Goal: Transaction & Acquisition: Obtain resource

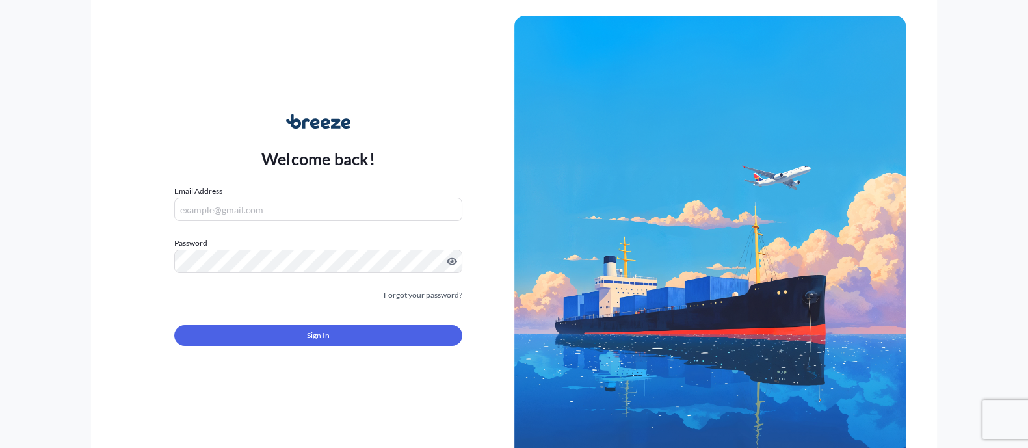
type input "[EMAIL_ADDRESS][DOMAIN_NAME]"
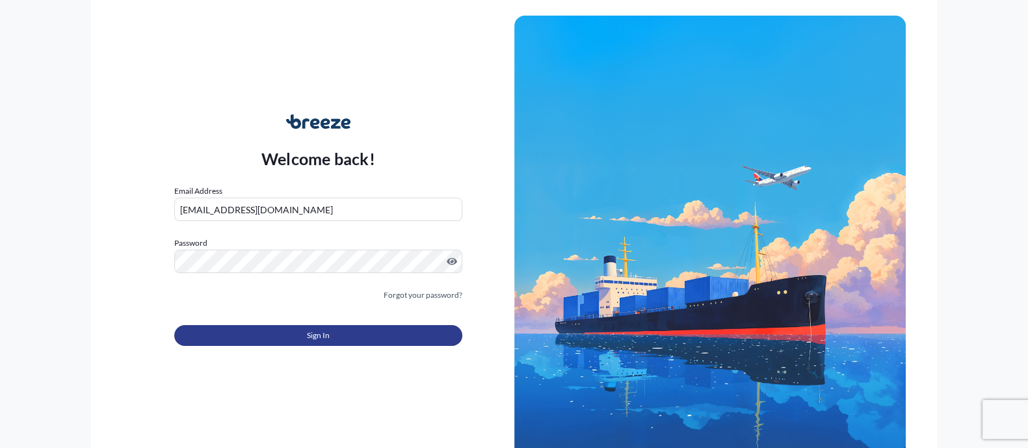
click at [235, 332] on button "Sign In" at bounding box center [318, 335] width 288 height 21
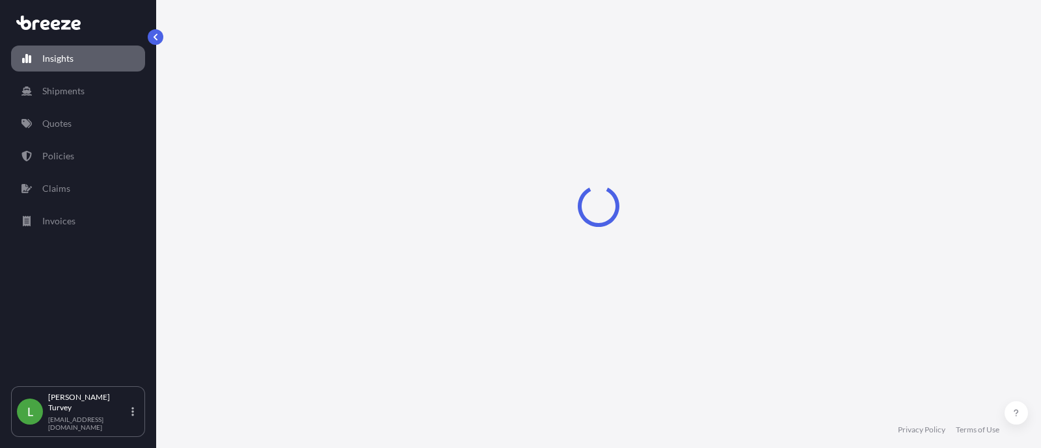
select select "2025"
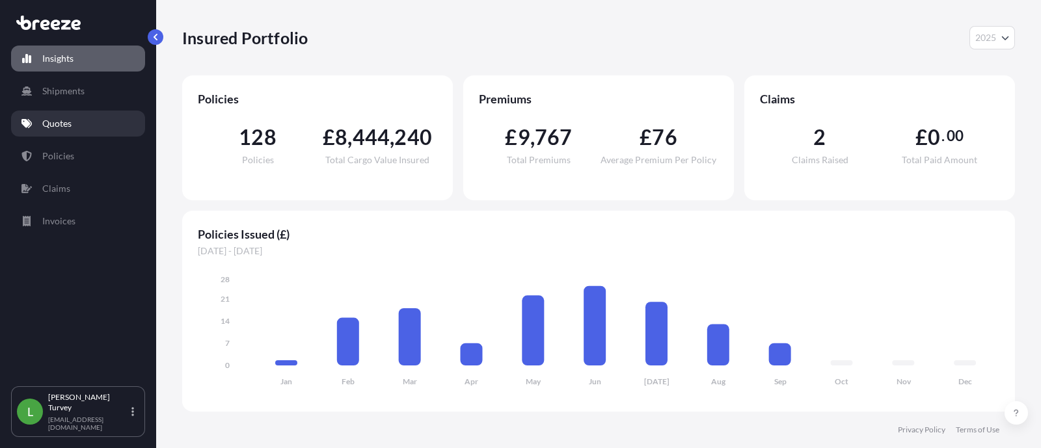
click at [63, 127] on p "Quotes" at bounding box center [56, 123] width 29 height 13
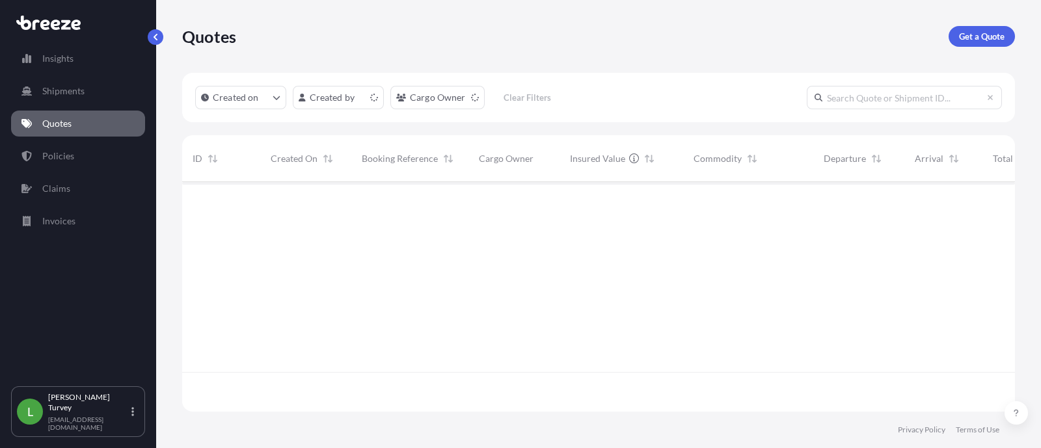
scroll to position [224, 820]
click at [956, 39] on link "Get a Quote" at bounding box center [981, 36] width 66 height 21
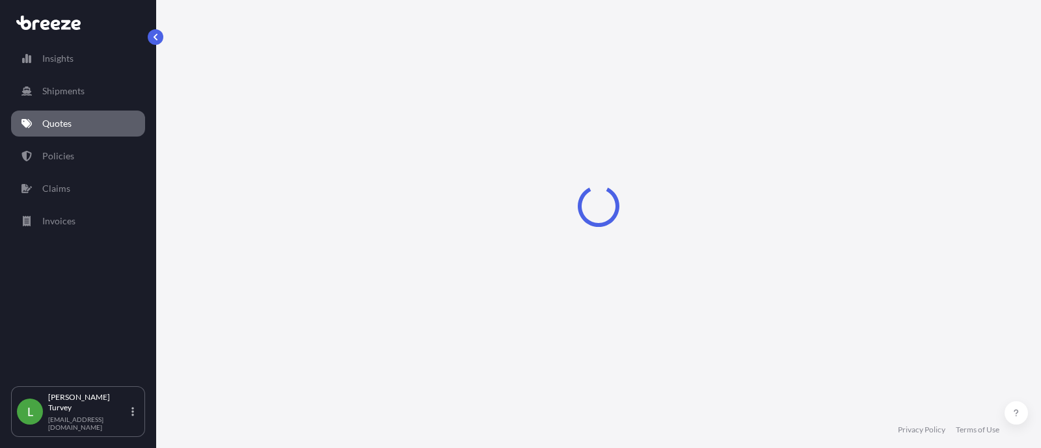
select select "Sea"
select select "1"
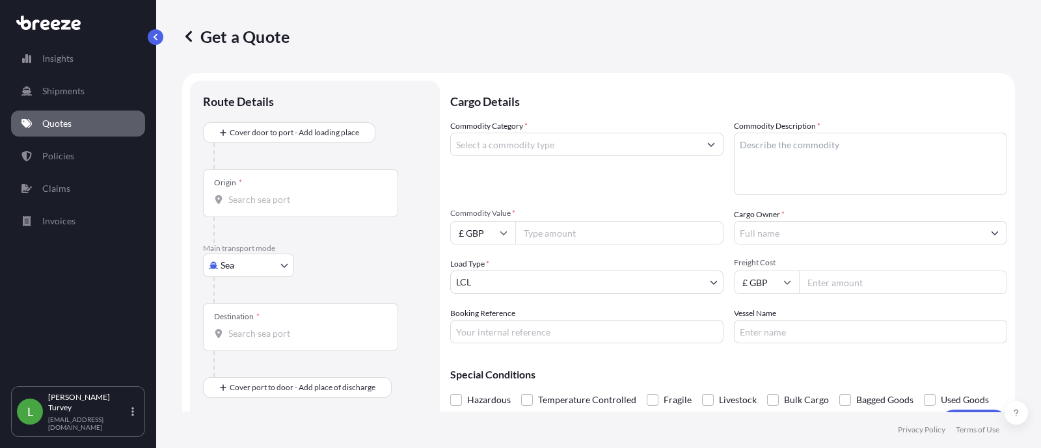
scroll to position [20, 0]
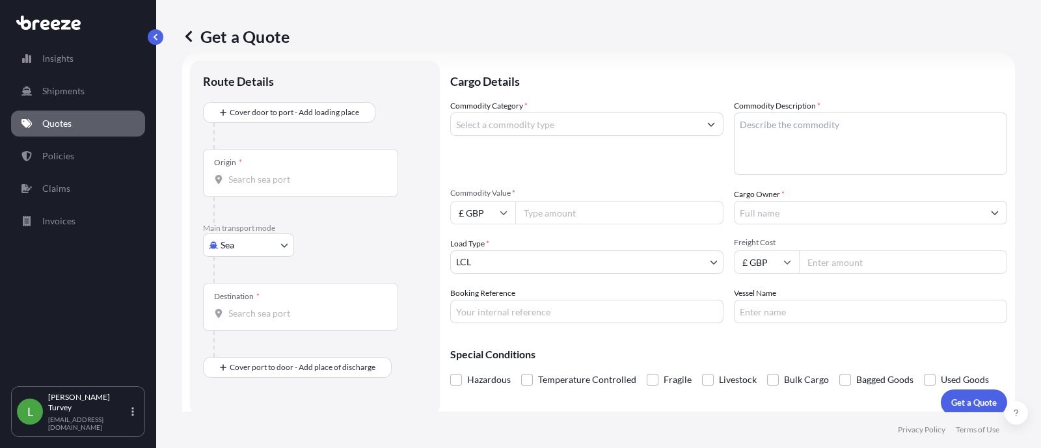
click at [257, 238] on body "Insights Shipments Quotes Policies Claims Invoices L [PERSON_NAME] [EMAIL_ADDRE…" at bounding box center [520, 224] width 1041 height 448
click at [252, 335] on div "Road" at bounding box center [248, 324] width 81 height 23
select select "Road"
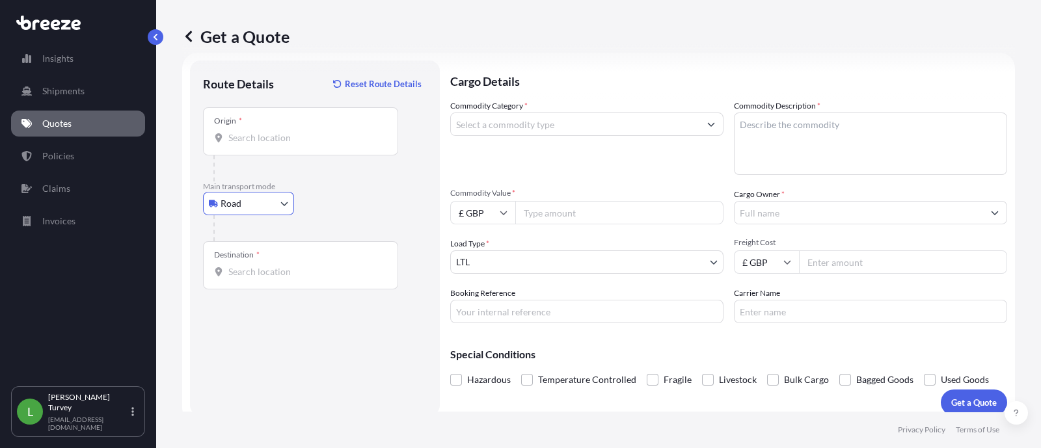
click at [291, 267] on input "Destination *" at bounding box center [305, 271] width 154 height 13
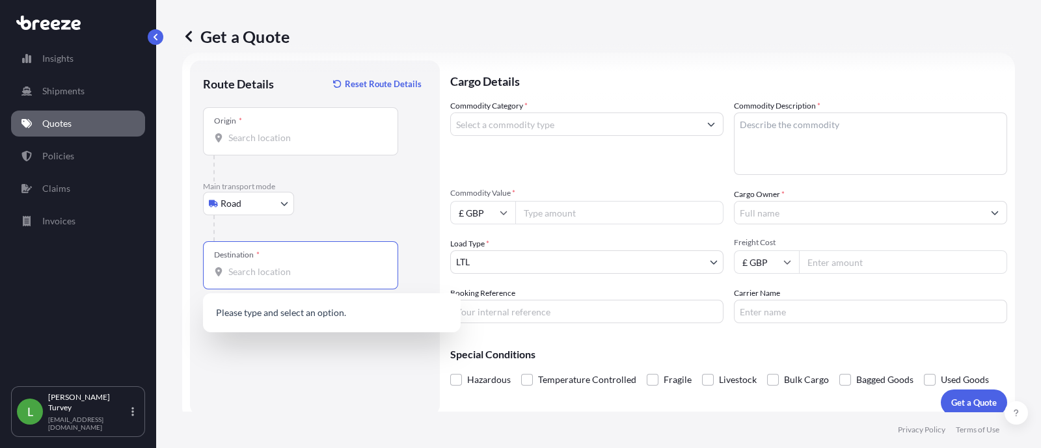
paste input "GAYDON"
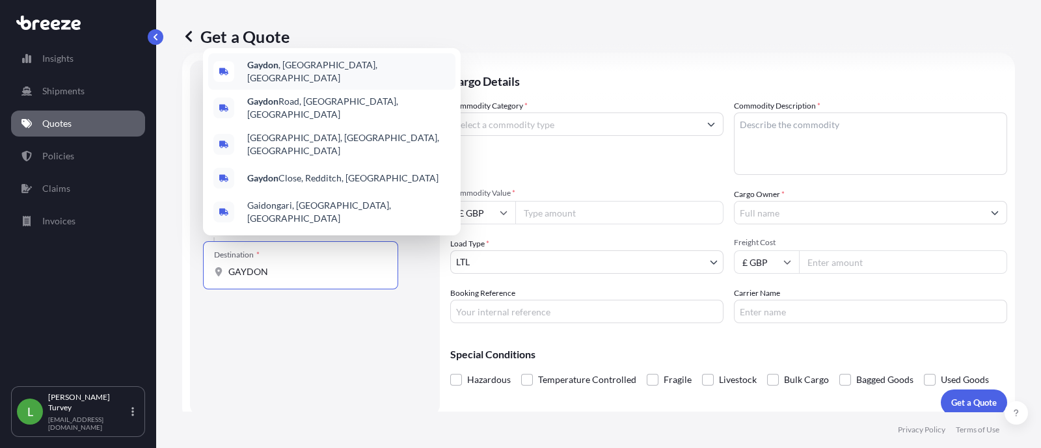
click at [329, 85] on span "Gaydon , [GEOGRAPHIC_DATA], [GEOGRAPHIC_DATA]" at bounding box center [348, 72] width 203 height 26
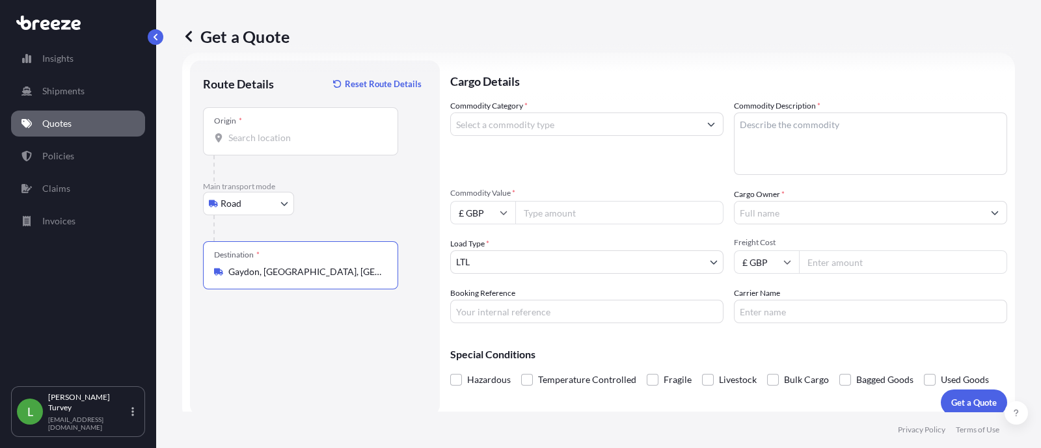
type input "Gaydon, [GEOGRAPHIC_DATA], [GEOGRAPHIC_DATA]"
click at [288, 135] on input "Origin *" at bounding box center [305, 137] width 154 height 13
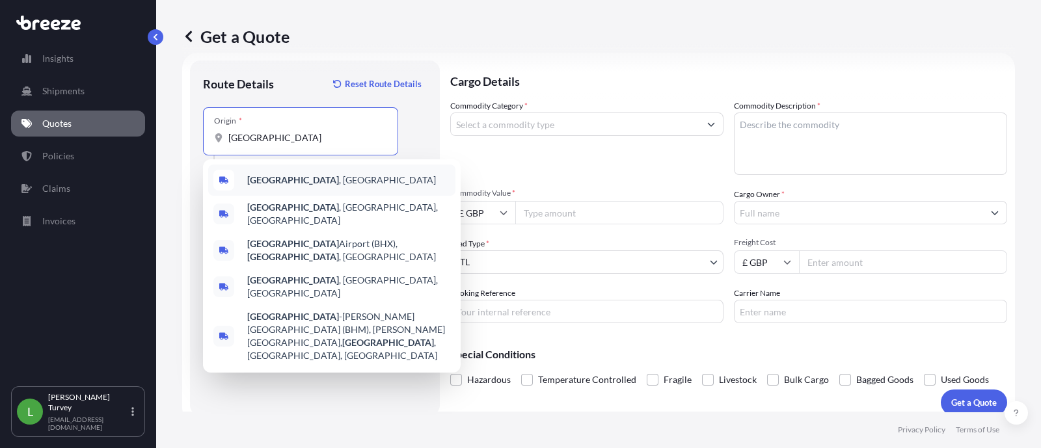
click at [296, 180] on b "[GEOGRAPHIC_DATA]" at bounding box center [293, 179] width 92 height 11
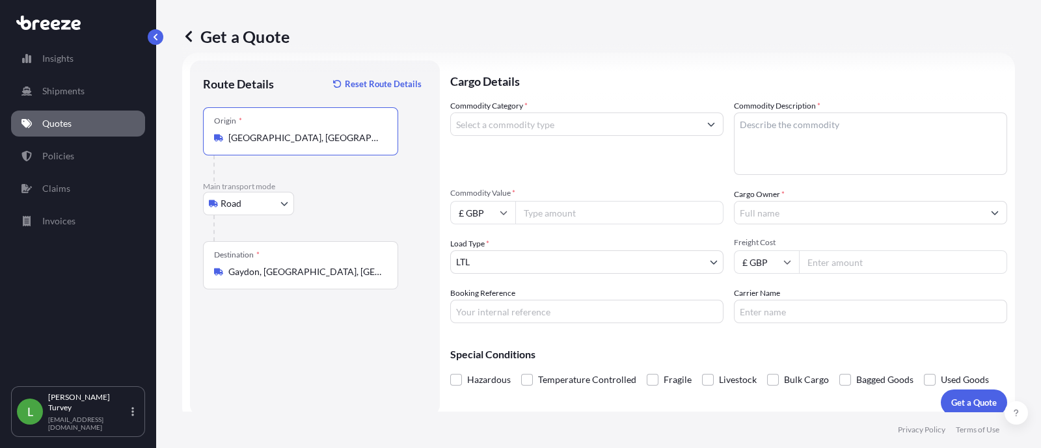
type input "[GEOGRAPHIC_DATA], [GEOGRAPHIC_DATA]"
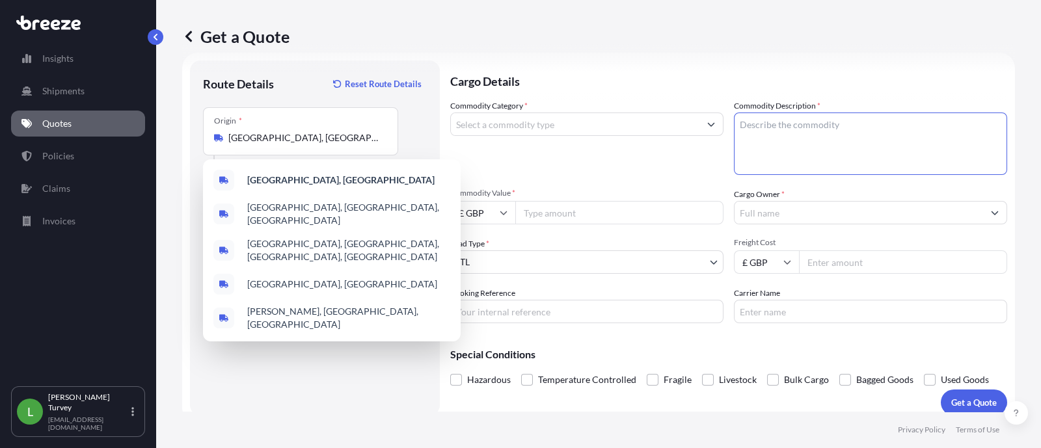
click at [773, 137] on textarea "Commodity Description *" at bounding box center [870, 144] width 273 height 62
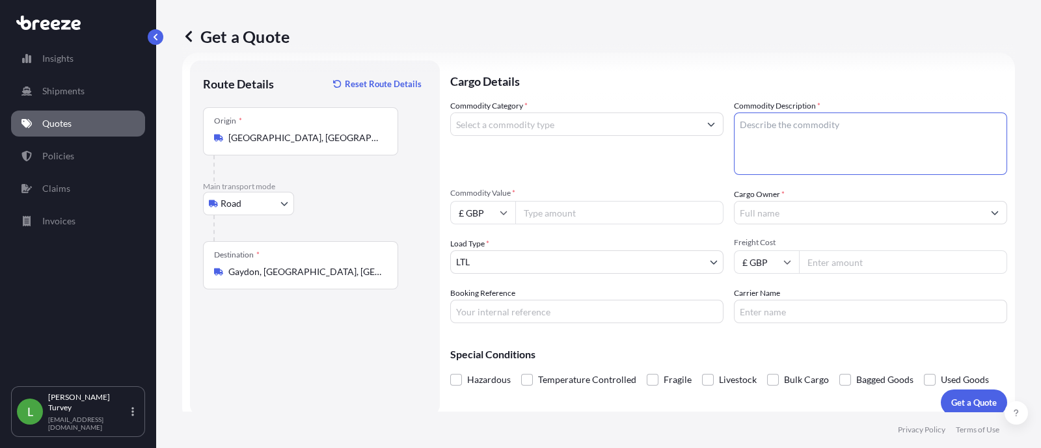
click at [602, 121] on input "Commodity Category *" at bounding box center [575, 124] width 248 height 23
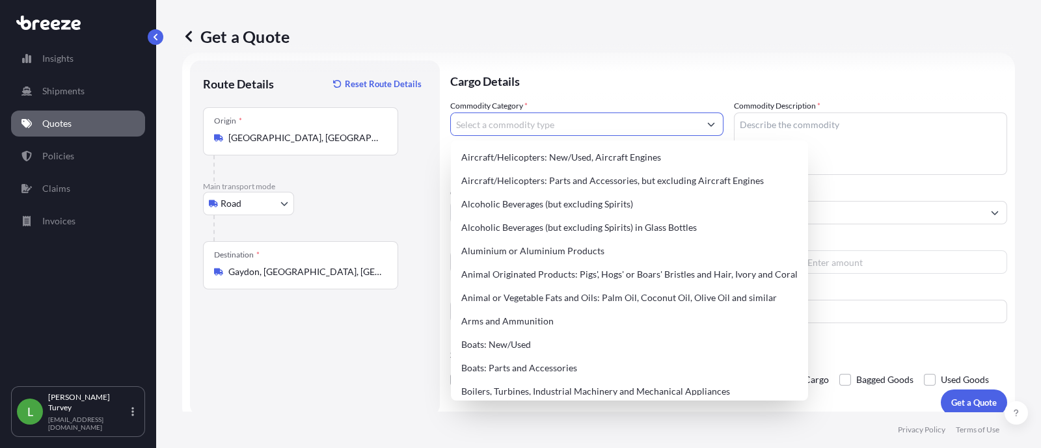
paste input "Charging Computer"
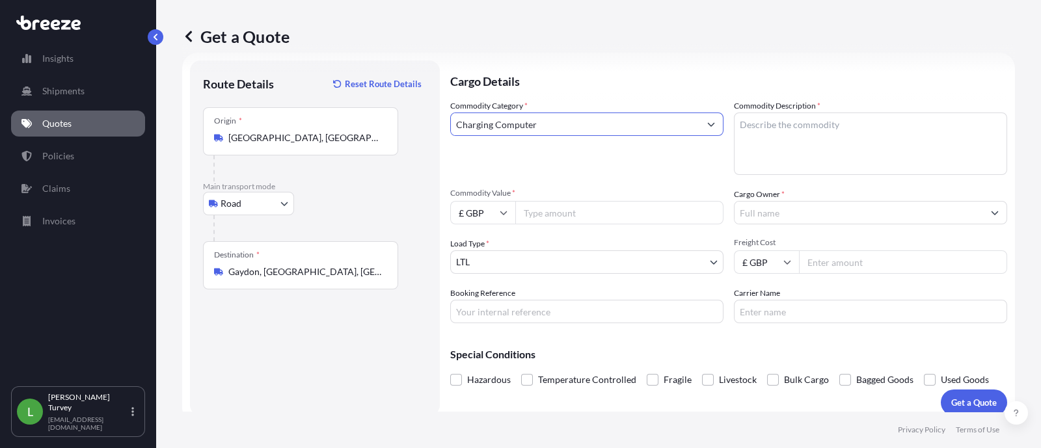
click at [481, 116] on input "Charging Computer" at bounding box center [575, 124] width 248 height 23
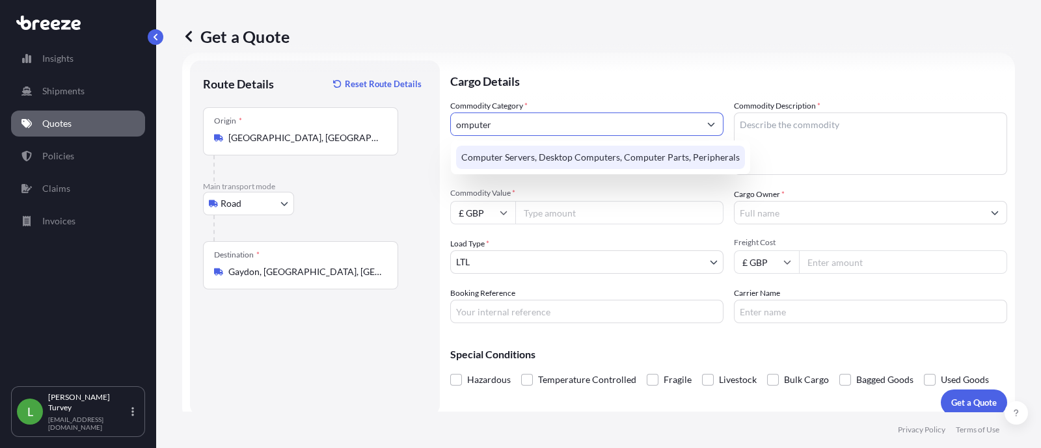
click at [497, 150] on div "Computer Servers, Desktop Computers, Computer Parts, Peripherals" at bounding box center [600, 157] width 289 height 23
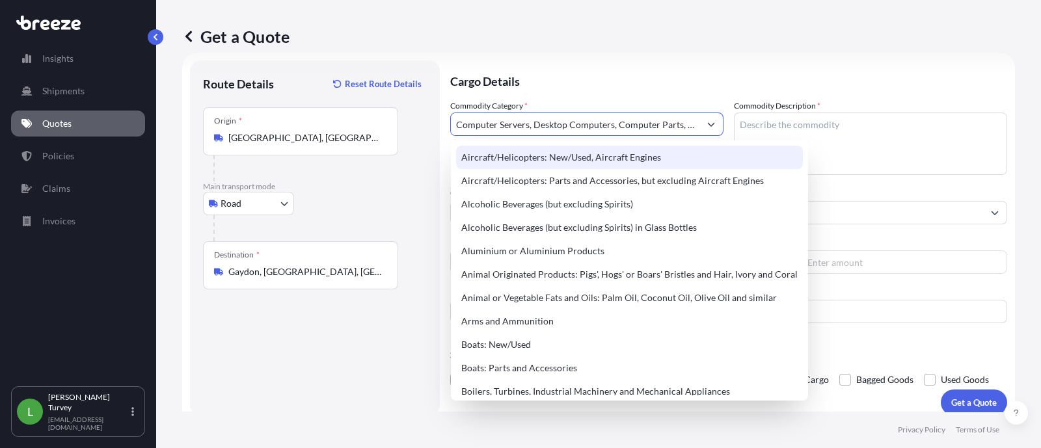
click at [598, 124] on input "Computer Servers, Desktop Computers, Computer Parts, Peripherals" at bounding box center [575, 124] width 248 height 23
click at [554, 129] on input "Computer Servers, Desktop Computers, Computer Parts, Peripherals" at bounding box center [575, 124] width 248 height 23
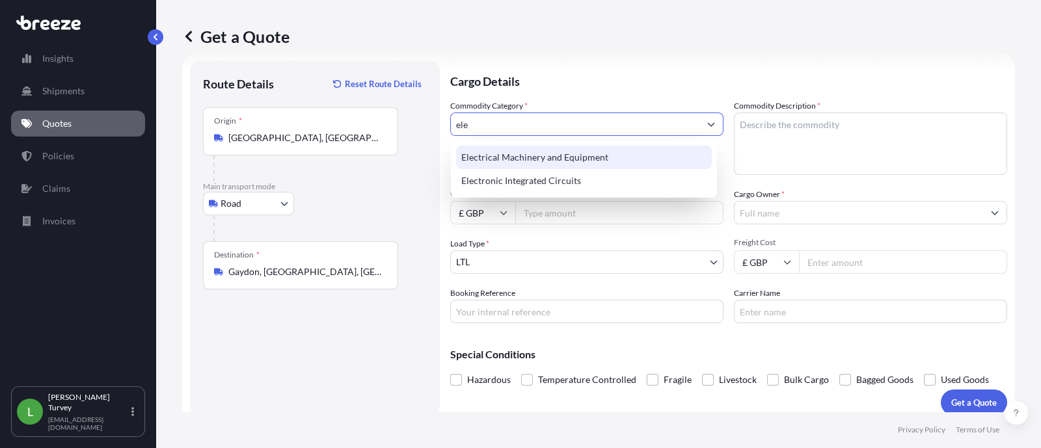
click at [546, 151] on div "Electrical Machinery and Equipment" at bounding box center [584, 157] width 256 height 23
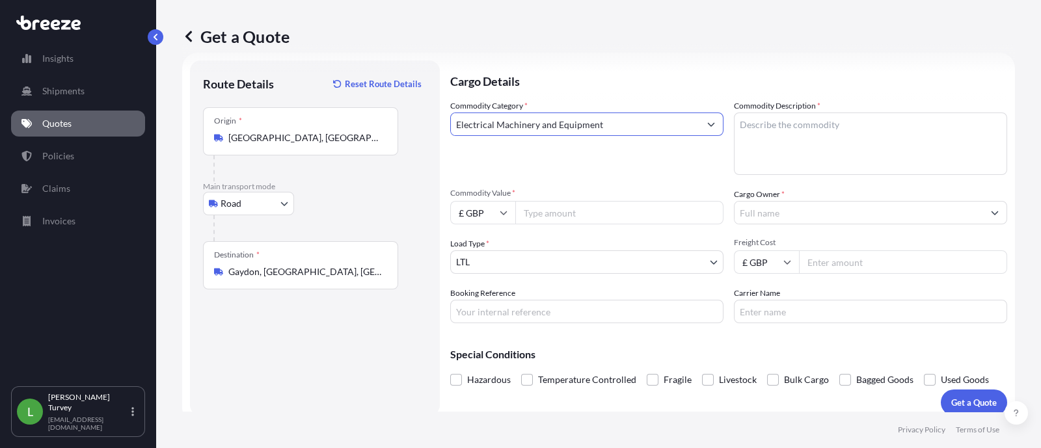
type input "Electrical Machinery and Equipment"
click at [762, 141] on textarea "Commodity Description *" at bounding box center [870, 144] width 273 height 62
paste textarea "J44796"
type textarea "J44796"
click at [801, 219] on input "Cargo Owner *" at bounding box center [858, 212] width 248 height 23
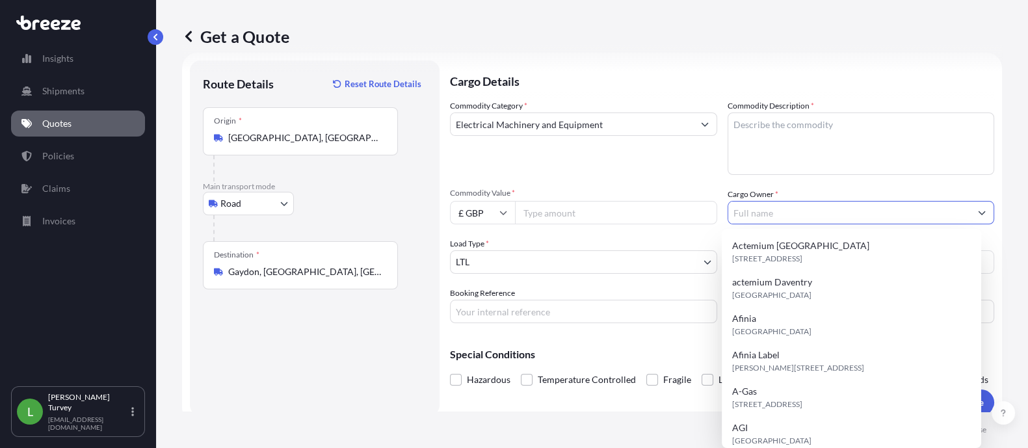
paste input "Charging Computer"
type input "Charging Computer"
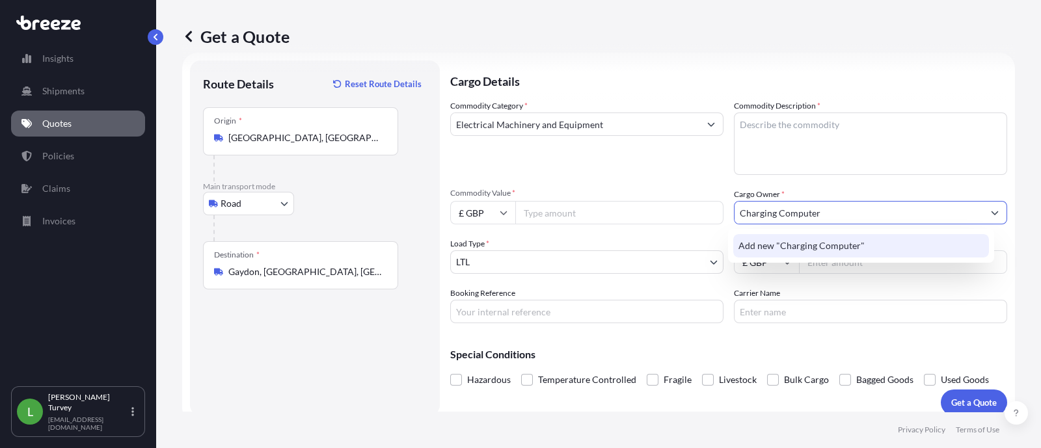
click at [812, 248] on span "Add new "Charging Computer"" at bounding box center [801, 245] width 126 height 13
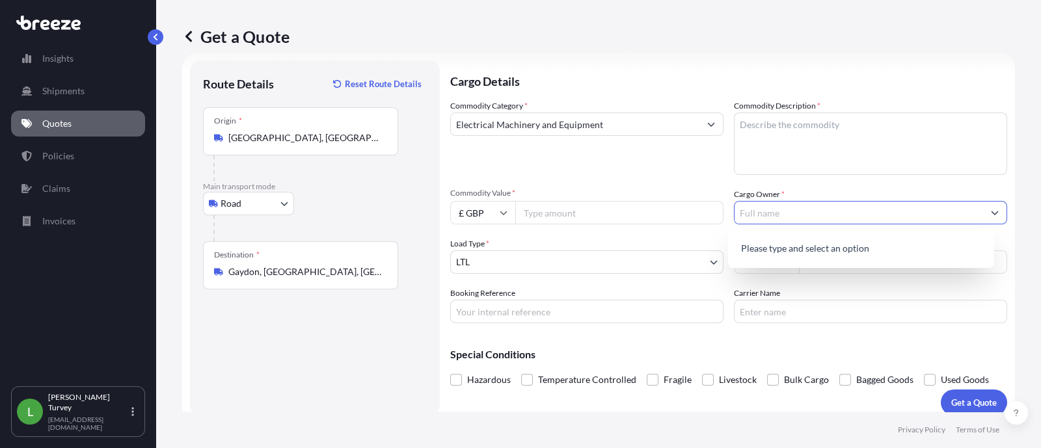
click at [844, 119] on textarea "Commodity Description *" at bounding box center [870, 144] width 273 height 62
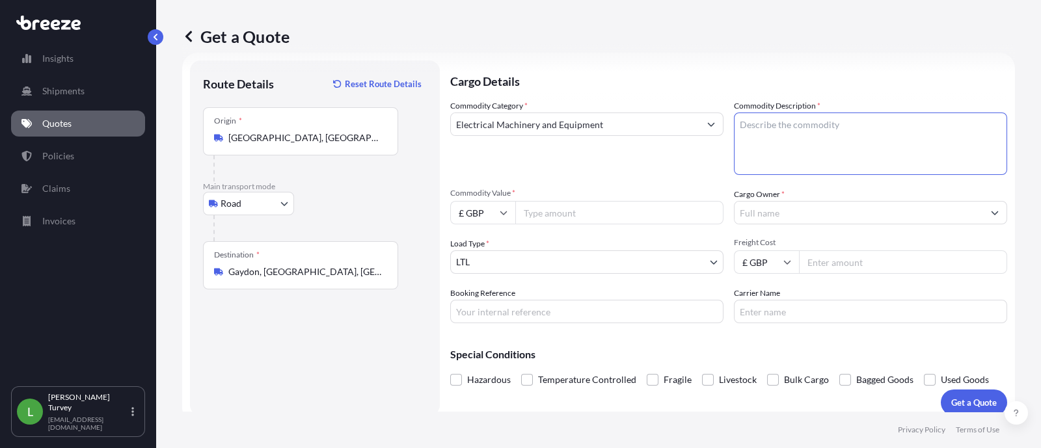
paste textarea "Charging Computer"
type textarea "Charging Computer"
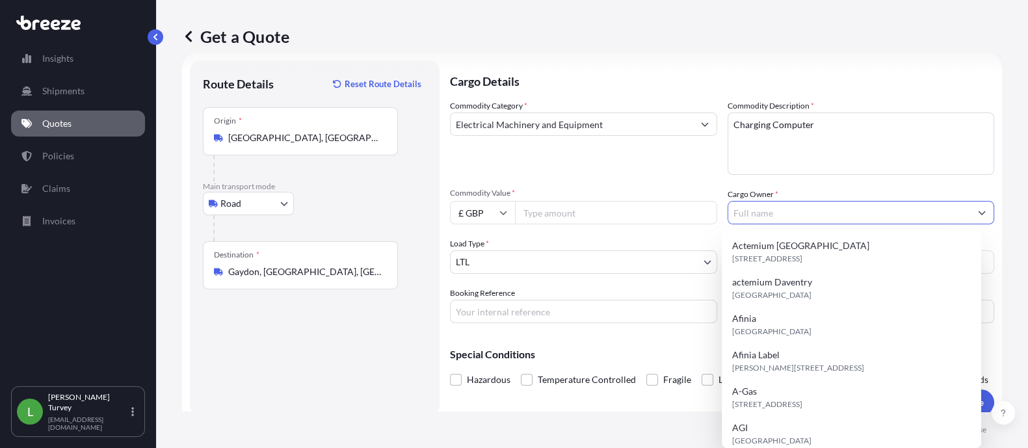
click at [823, 206] on input "Cargo Owner *" at bounding box center [850, 212] width 243 height 23
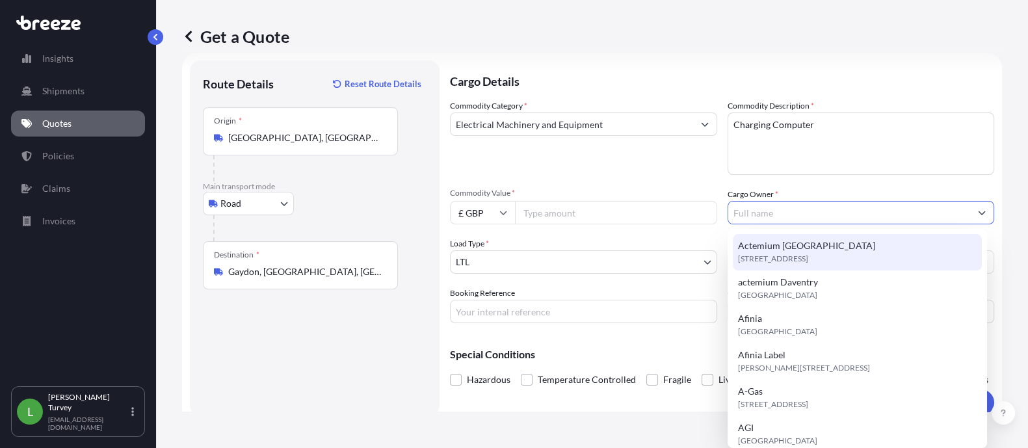
click at [809, 261] on span "[STREET_ADDRESS]" at bounding box center [773, 258] width 70 height 13
type input "Actemium [GEOGRAPHIC_DATA]"
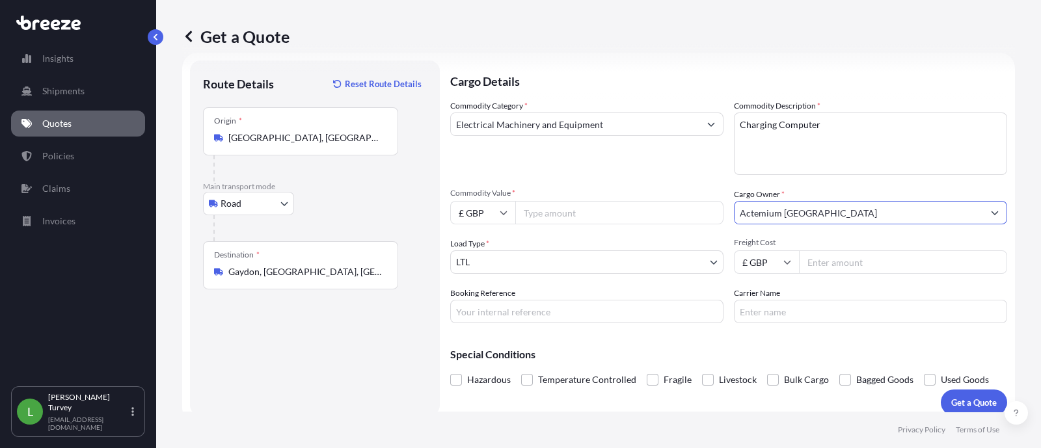
scroll to position [31, 0]
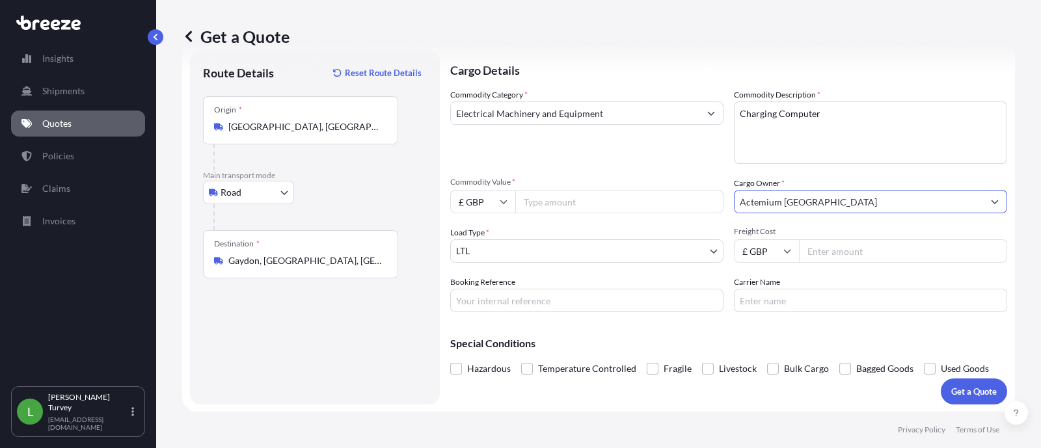
click at [847, 252] on input "Freight Cost" at bounding box center [903, 250] width 208 height 23
click at [865, 255] on input "Freight Cost" at bounding box center [903, 250] width 208 height 23
paste input "220"
type input "220"
click at [843, 231] on span "Freight Cost" at bounding box center [870, 231] width 273 height 10
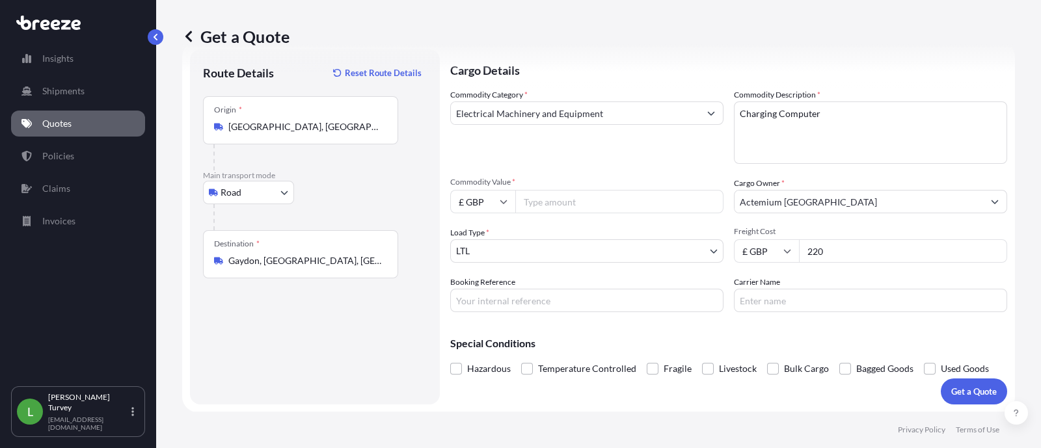
click at [843, 239] on input "220" at bounding box center [903, 250] width 208 height 23
click at [585, 198] on input "Commodity Value *" at bounding box center [619, 201] width 208 height 23
paste input "5764"
type input "5764"
click at [502, 203] on icon at bounding box center [504, 202] width 8 height 8
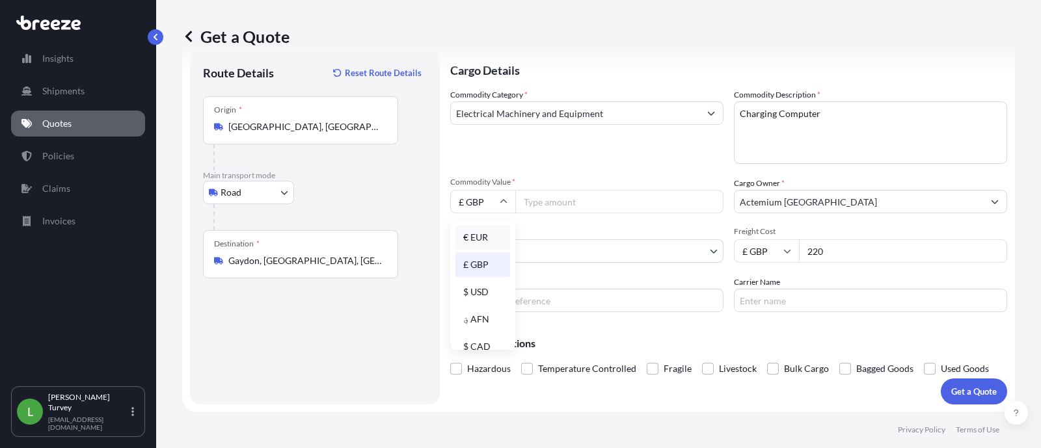
click at [489, 243] on div "€ EUR" at bounding box center [482, 237] width 55 height 25
type input "€ EUR"
click at [538, 206] on input "Commodity Value *" at bounding box center [619, 201] width 208 height 23
paste input "5764"
type input "5764"
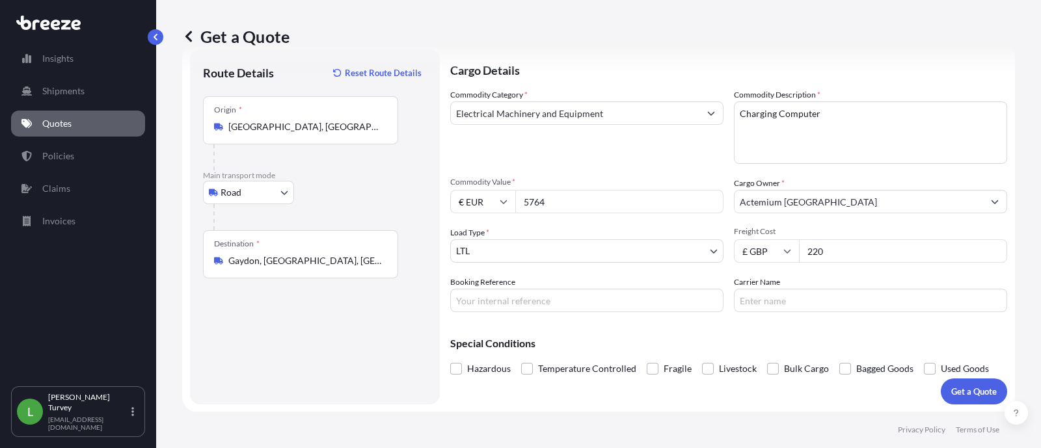
click at [570, 231] on div "Load Type * LTL" at bounding box center [586, 244] width 273 height 36
click at [951, 392] on p "Get a Quote" at bounding box center [974, 391] width 46 height 13
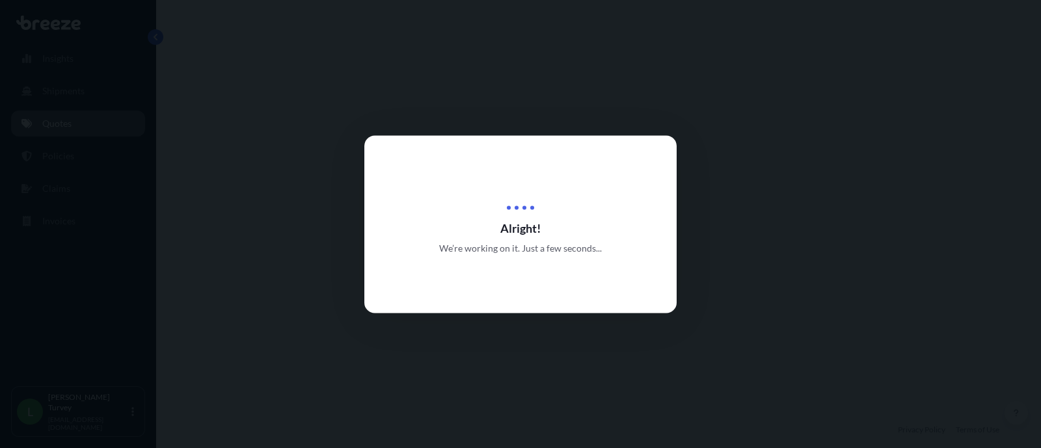
select select "Road"
select select "1"
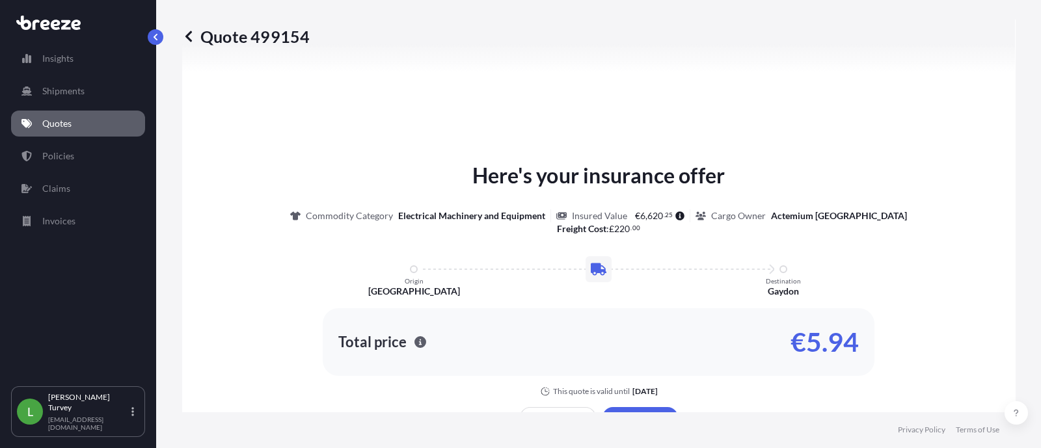
scroll to position [608, 0]
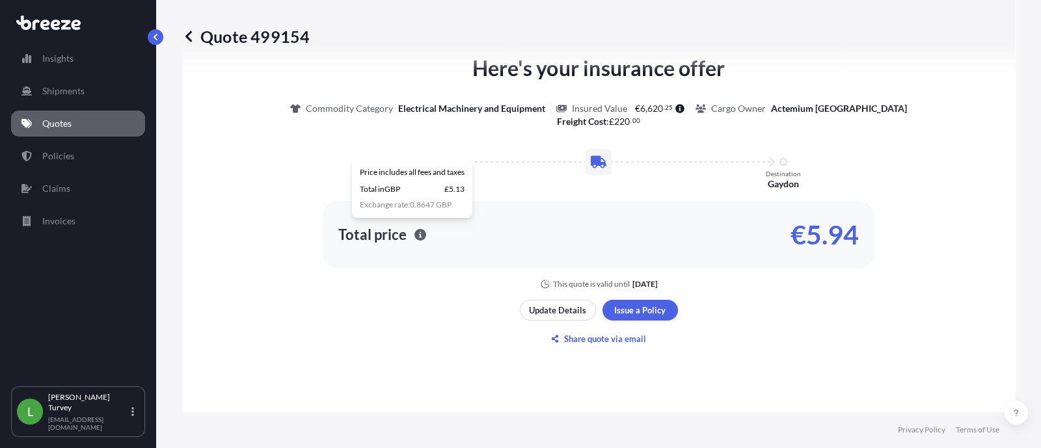
click at [414, 235] on icon "button" at bounding box center [420, 235] width 12 height 12
click at [414, 232] on icon "button" at bounding box center [420, 235] width 12 height 12
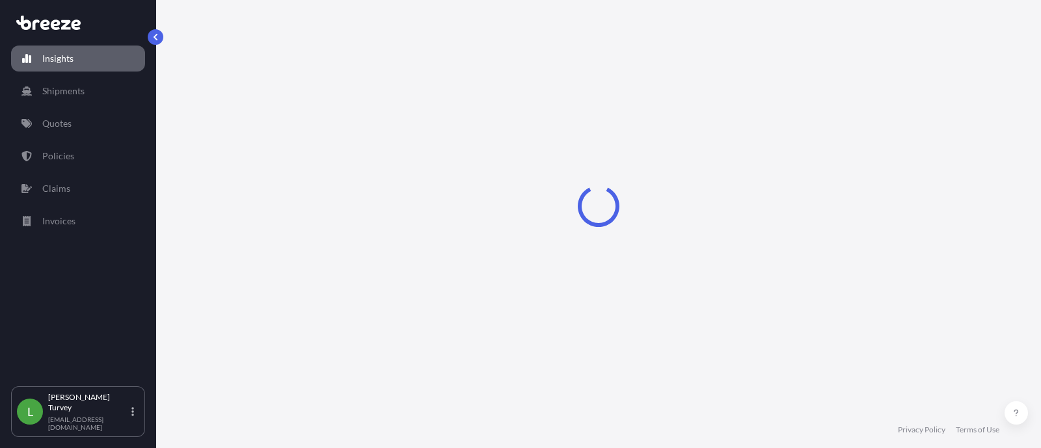
select select "2025"
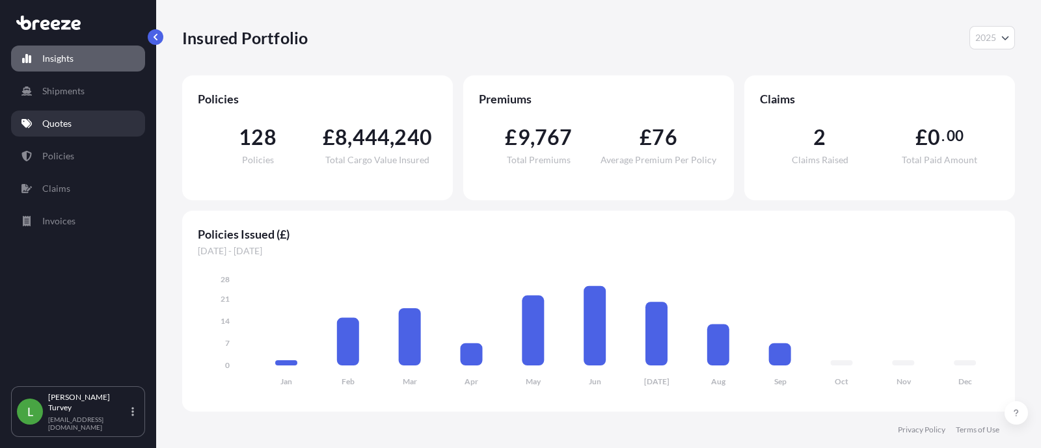
click at [70, 119] on p "Quotes" at bounding box center [56, 123] width 29 height 13
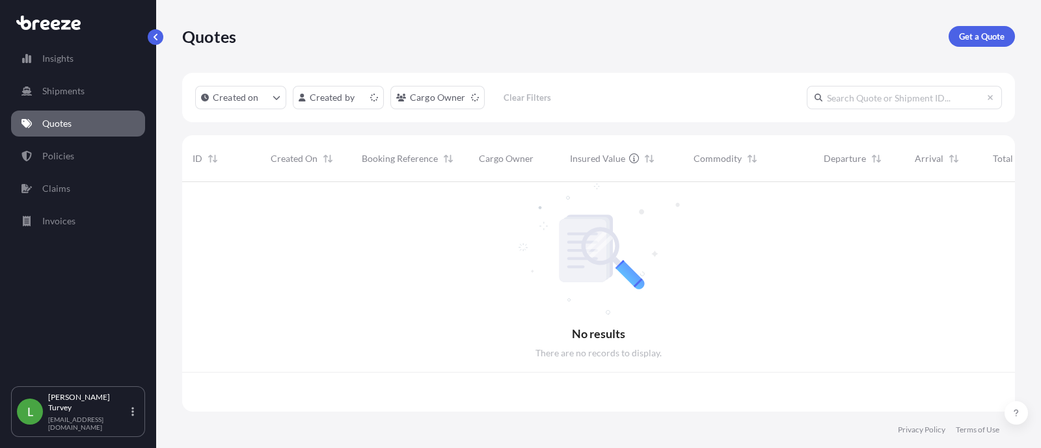
scroll to position [224, 820]
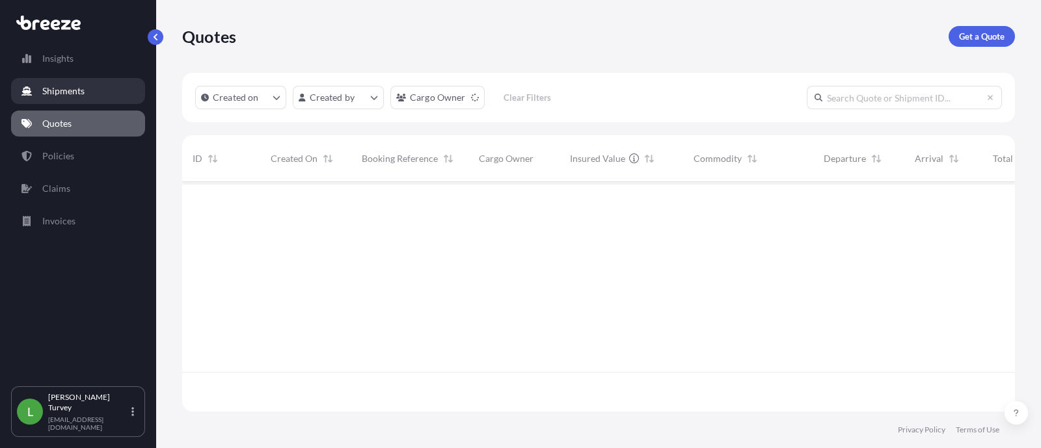
click at [85, 88] on link "Shipments" at bounding box center [78, 91] width 134 height 26
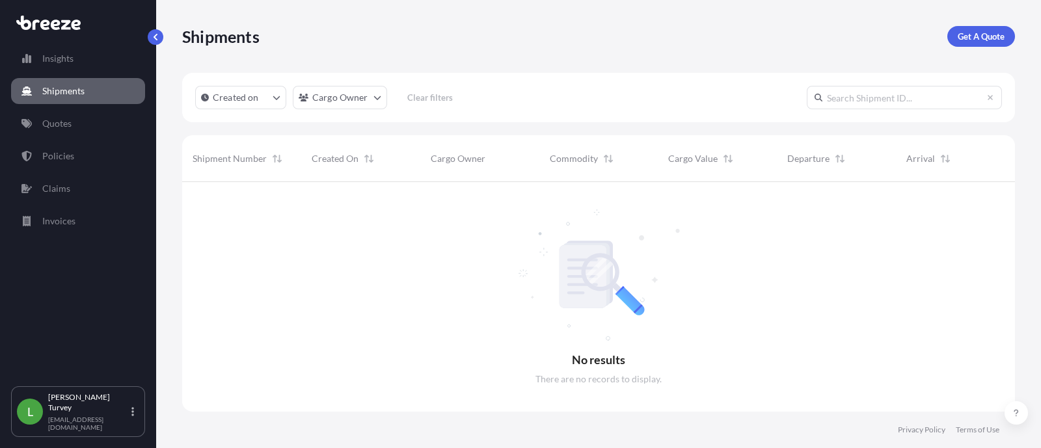
scroll to position [263, 820]
click at [836, 95] on input "text" at bounding box center [904, 97] width 195 height 23
paste input "J44796"
type input "J44796"
click at [61, 95] on p "Shipments" at bounding box center [63, 91] width 42 height 13
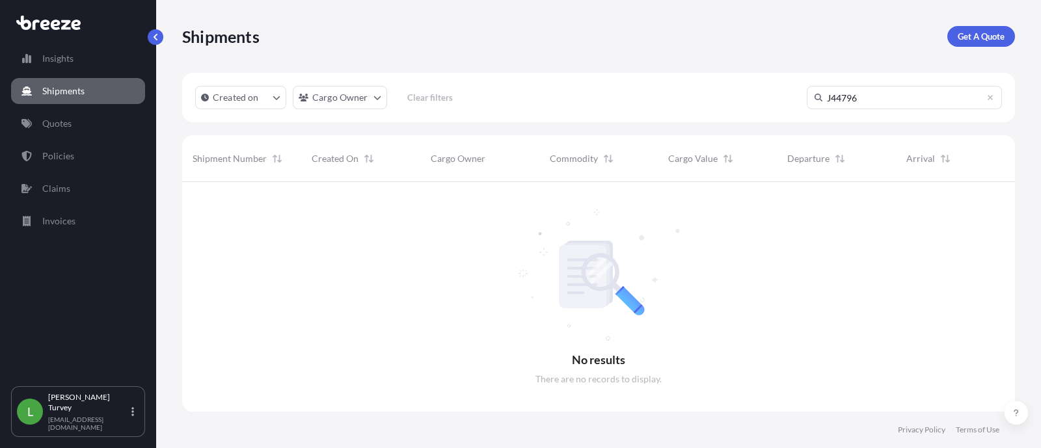
click at [61, 95] on p "Shipments" at bounding box center [63, 91] width 42 height 13
click at [60, 125] on p "Quotes" at bounding box center [56, 123] width 29 height 13
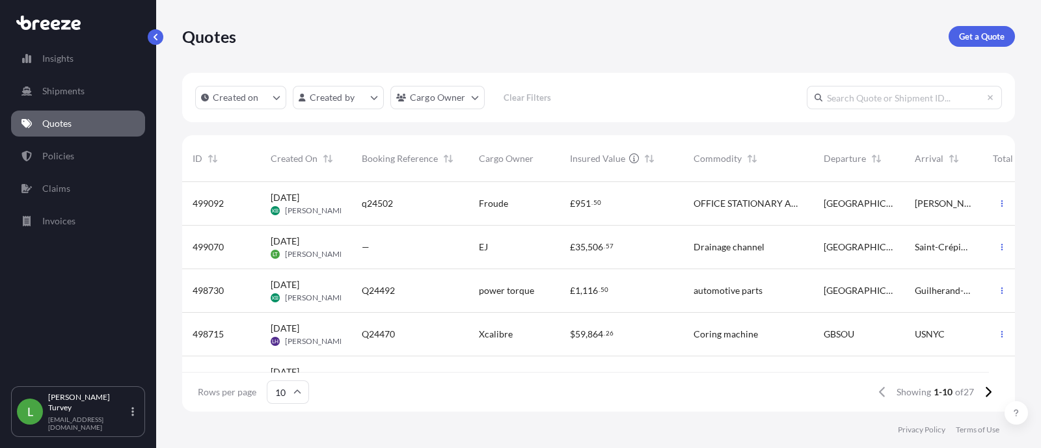
click at [947, 99] on input "text" at bounding box center [904, 97] width 195 height 23
paste input "J44796"
type input "J44796"
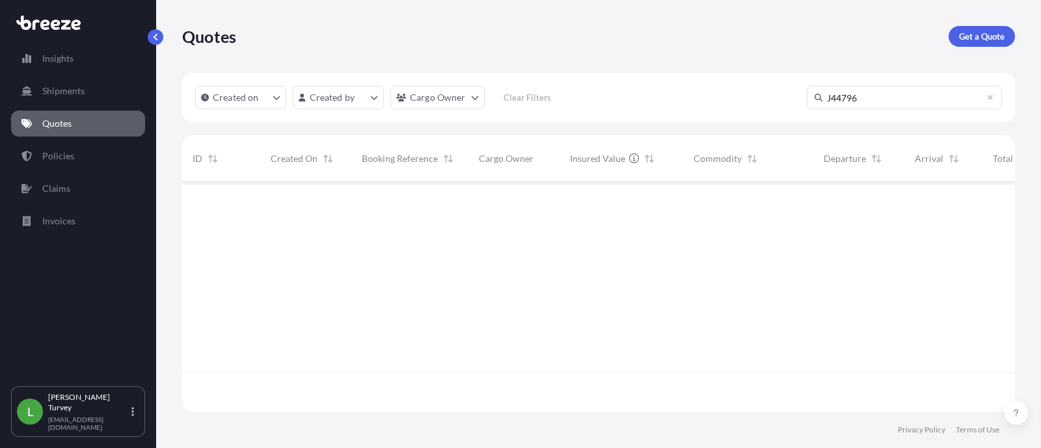
scroll to position [263, 820]
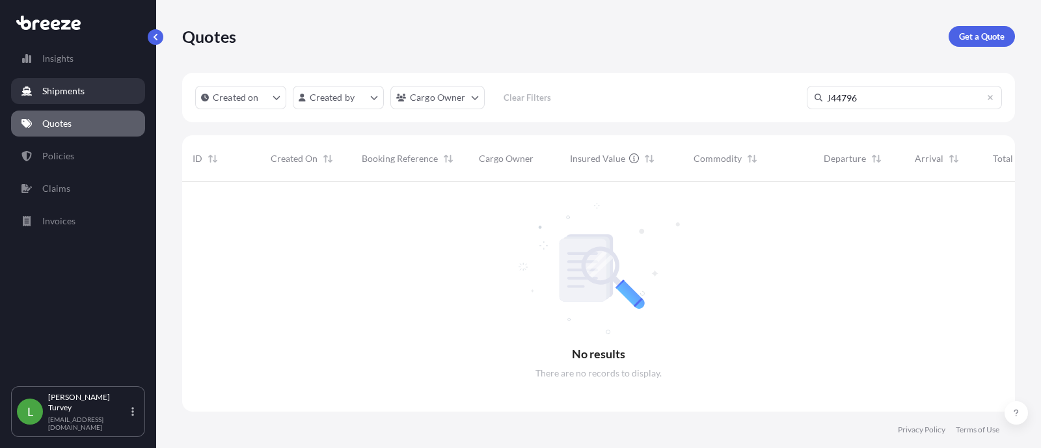
click at [94, 85] on link "Shipments" at bounding box center [78, 91] width 134 height 26
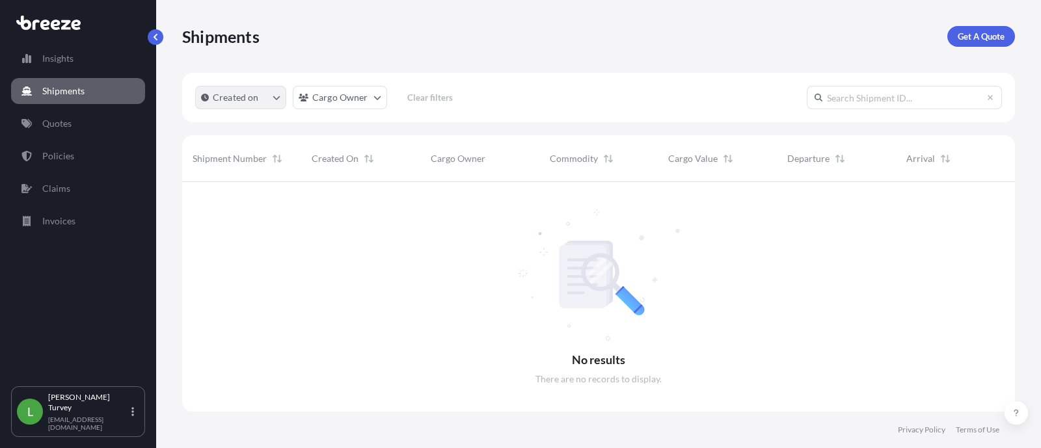
scroll to position [263, 820]
click at [332, 97] on html "Insights Shipments Quotes Policies Claims Invoices L Lisa Turvey lisat@independ…" at bounding box center [520, 224] width 1041 height 448
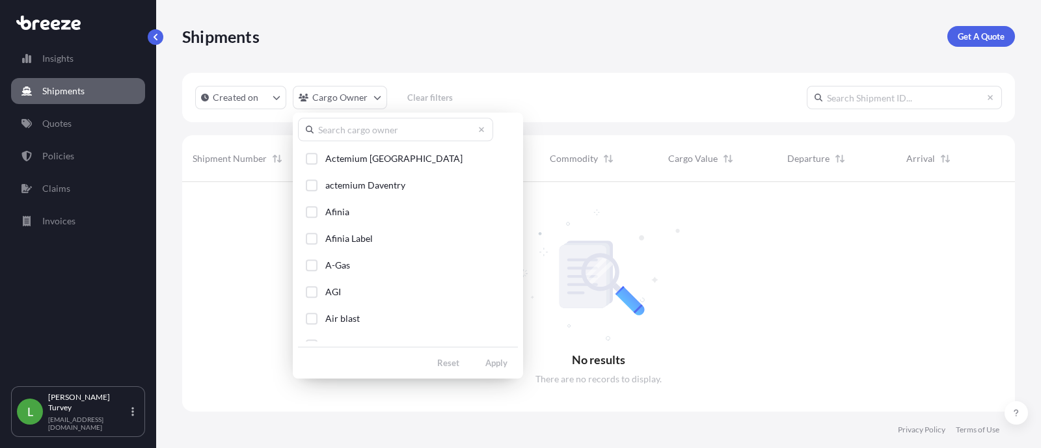
click at [337, 96] on html "Insights Shipments Quotes Policies Claims Invoices L Lisa Turvey lisat@independ…" at bounding box center [520, 224] width 1041 height 448
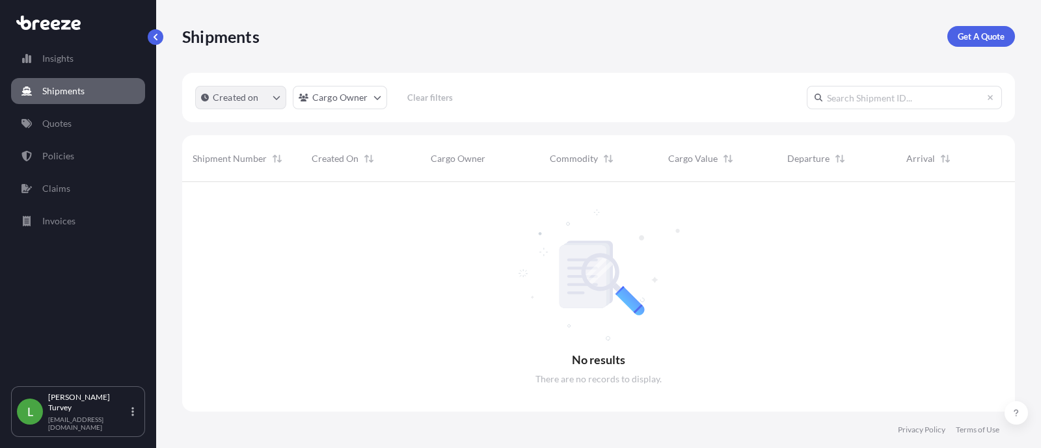
click at [260, 99] on button "Created on" at bounding box center [240, 97] width 91 height 23
click at [267, 97] on button "Created on" at bounding box center [240, 97] width 91 height 23
click at [984, 106] on input "text" at bounding box center [904, 97] width 195 height 23
click at [980, 94] on input "text" at bounding box center [904, 97] width 195 height 23
click at [670, 118] on div "Created on Cargo Owner Clear filters" at bounding box center [598, 97] width 833 height 49
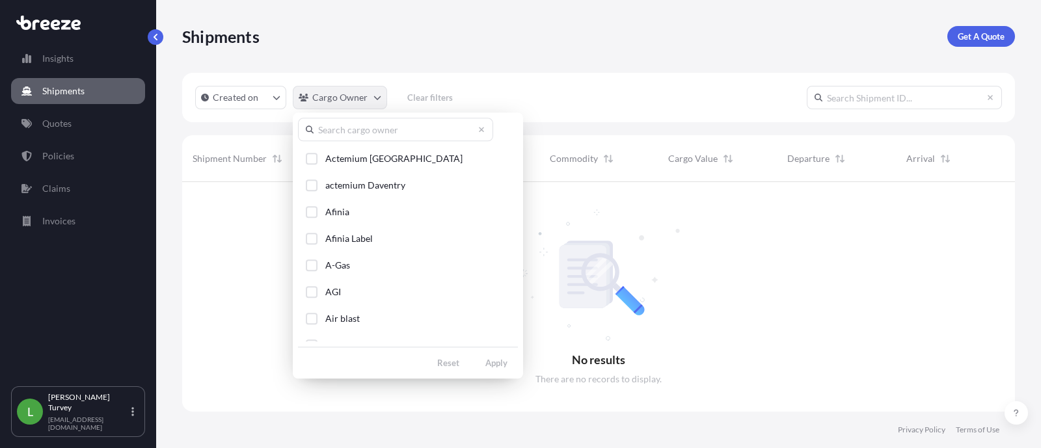
click at [293, 91] on html "Insights Shipments Quotes Policies Claims Invoices L Lisa Turvey lisat@independ…" at bounding box center [520, 224] width 1041 height 448
click at [353, 154] on span "Actemium [GEOGRAPHIC_DATA]" at bounding box center [393, 158] width 137 height 13
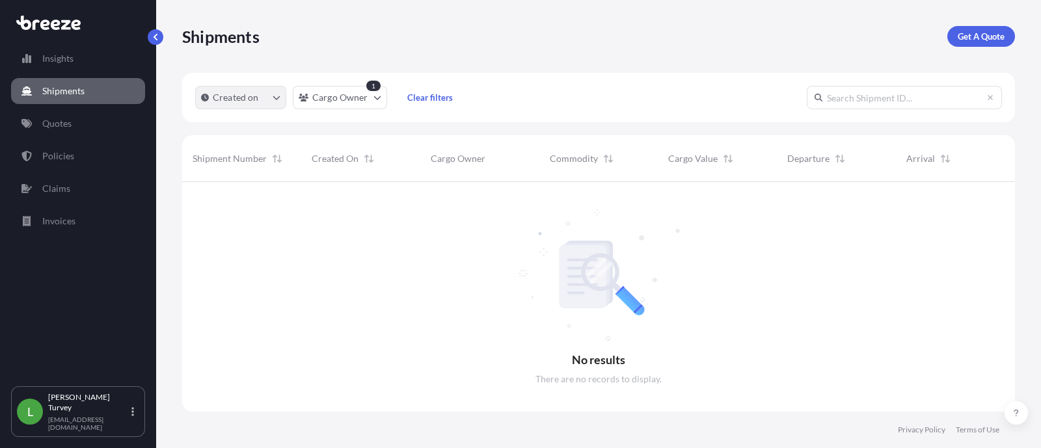
click at [257, 100] on p "Created on" at bounding box center [236, 97] width 46 height 13
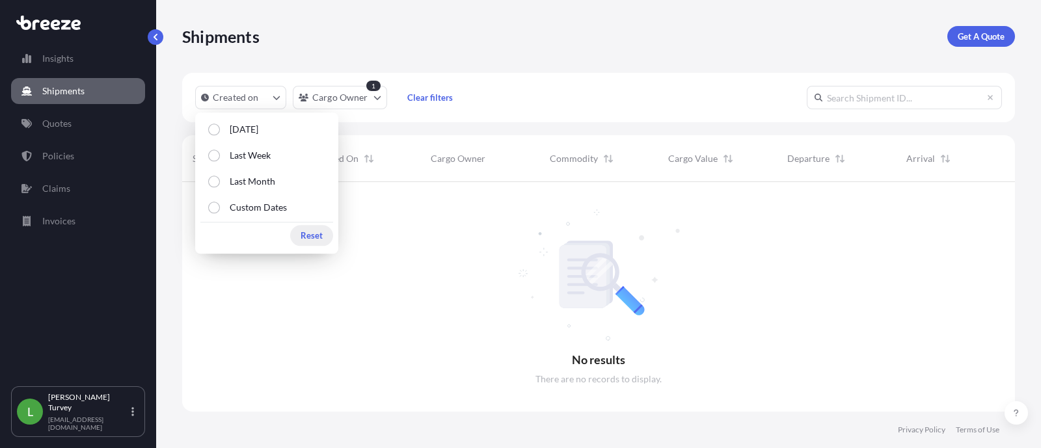
click at [322, 232] on p "Reset" at bounding box center [312, 235] width 22 height 13
click at [407, 211] on div at bounding box center [598, 277] width 833 height 190
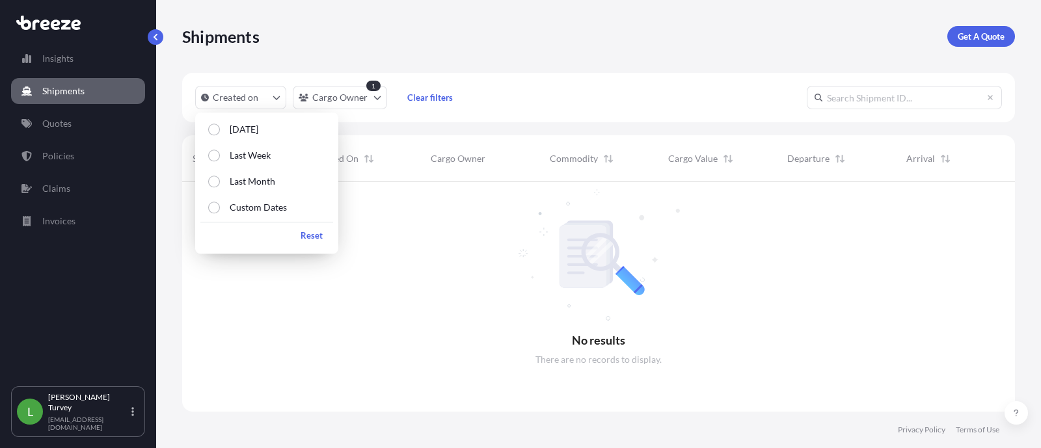
scroll to position [263, 820]
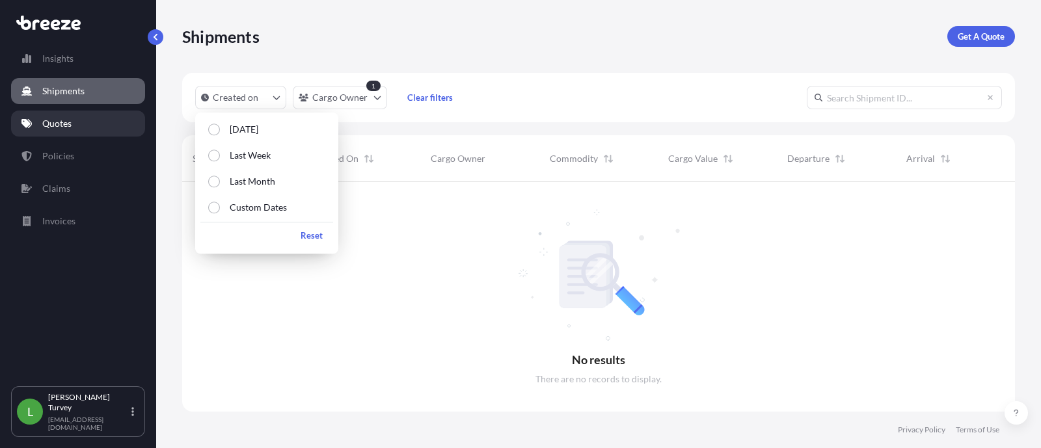
click at [98, 128] on link "Quotes" at bounding box center [78, 124] width 134 height 26
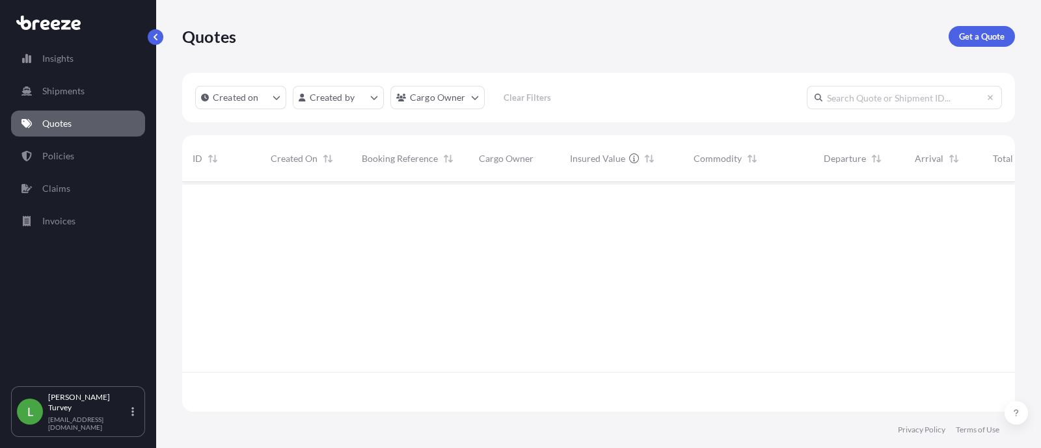
scroll to position [224, 820]
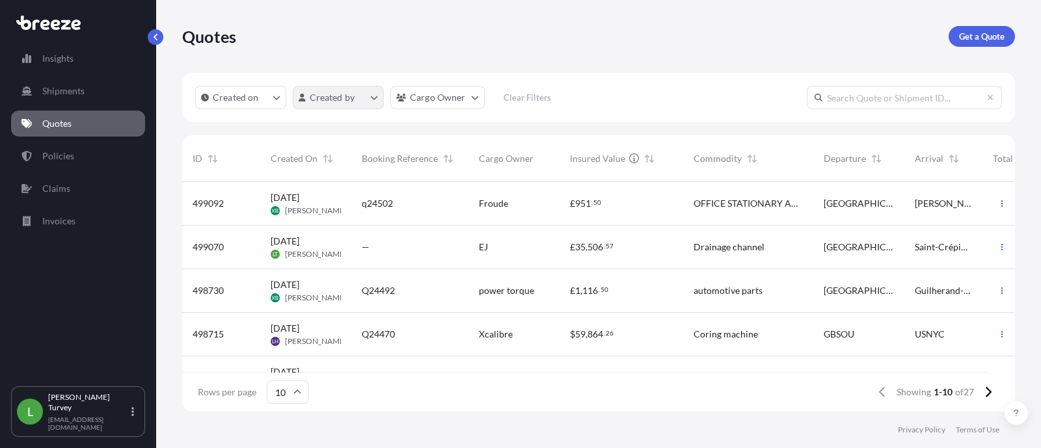
click at [369, 99] on html "Insights Shipments Quotes Policies Claims Invoices L Lisa Turvey lisat@independ…" at bounding box center [520, 224] width 1041 height 448
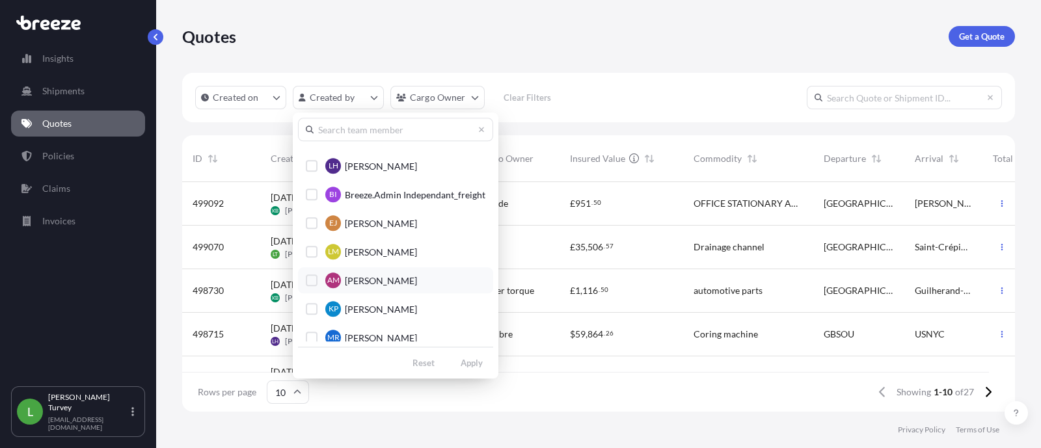
scroll to position [146, 0]
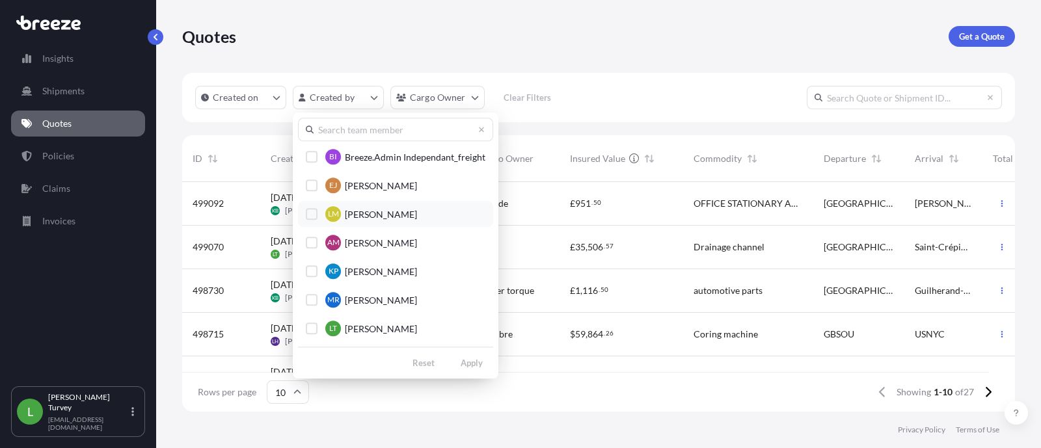
click at [384, 220] on span "Laila Manning" at bounding box center [381, 214] width 72 height 13
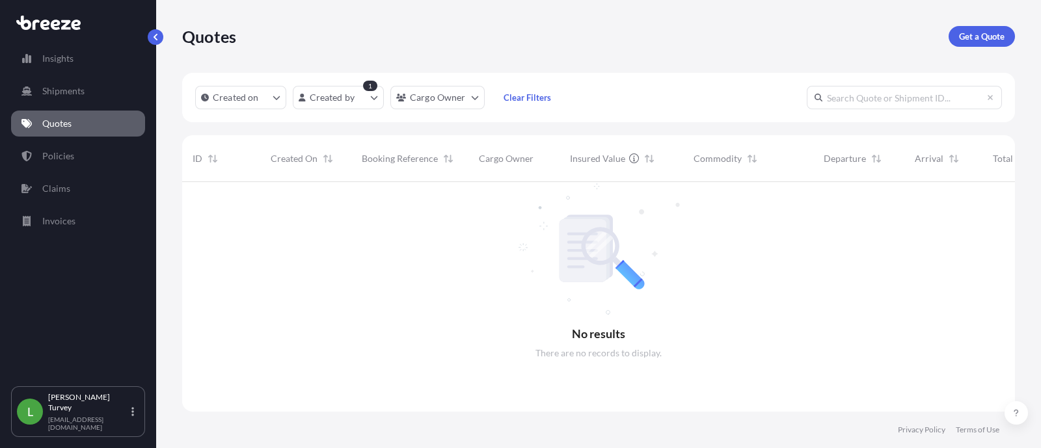
scroll to position [0, 0]
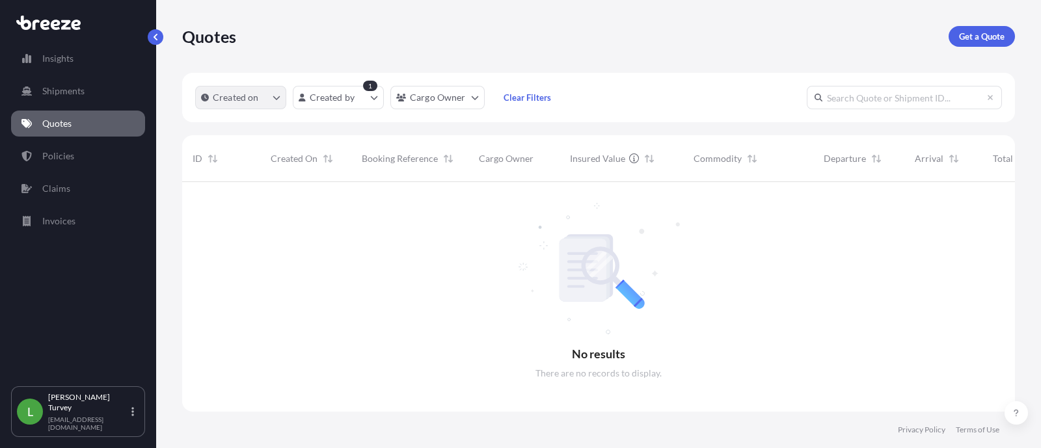
click at [262, 90] on button "Created on" at bounding box center [240, 97] width 91 height 23
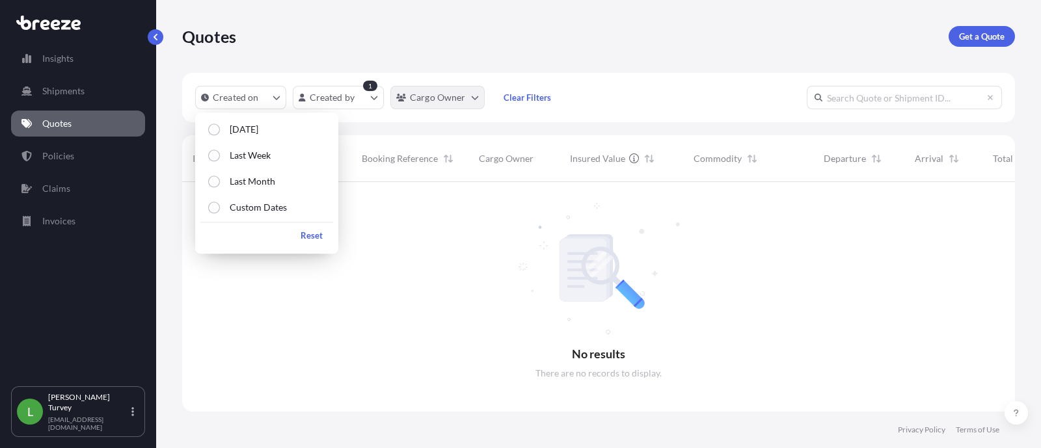
click at [435, 92] on html "Insights Shipments Quotes Policies Claims Invoices L Lisa Turvey lisat@independ…" at bounding box center [520, 224] width 1041 height 448
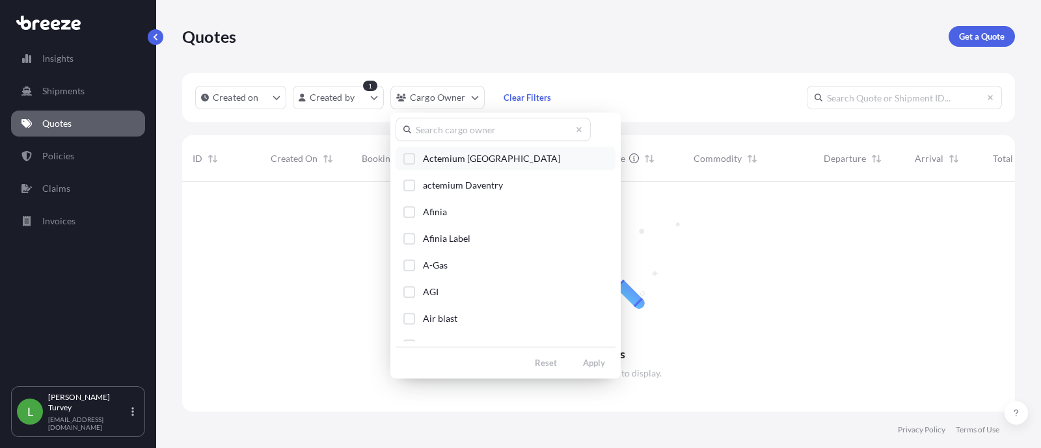
click at [425, 161] on span "Actemium [GEOGRAPHIC_DATA]" at bounding box center [491, 158] width 137 height 13
